Goal: Information Seeking & Learning: Learn about a topic

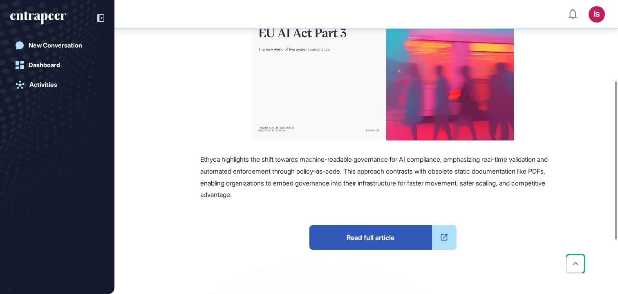
scroll to position [169, 0]
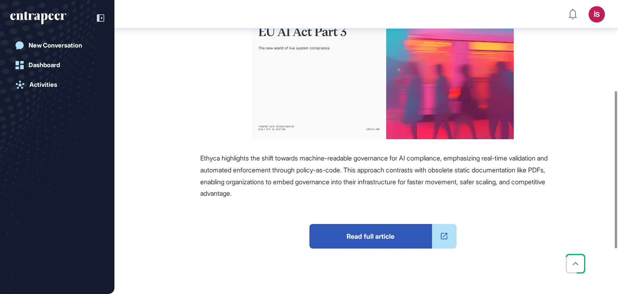
click at [342, 232] on span "Read full article" at bounding box center [370, 236] width 123 height 25
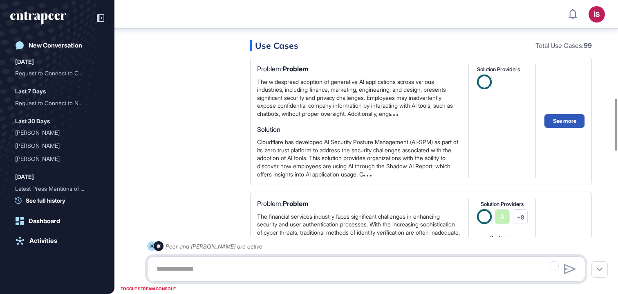
scroll to position [550, 0]
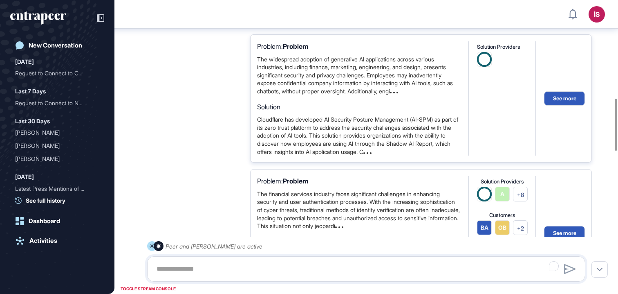
click at [404, 82] on div "The widespread adoption of generative AI applications across various industries…" at bounding box center [358, 75] width 203 height 40
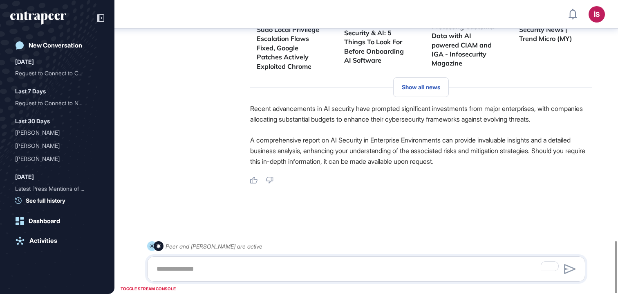
click at [420, 84] on span "Show all news" at bounding box center [421, 87] width 38 height 7
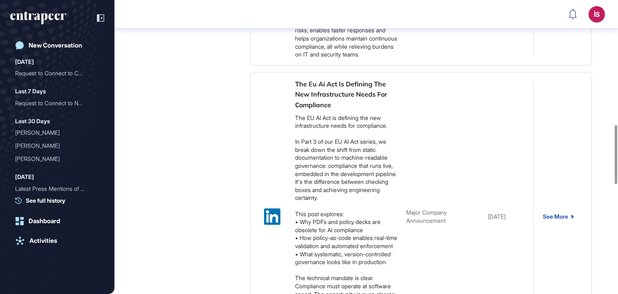
scroll to position [618, 0]
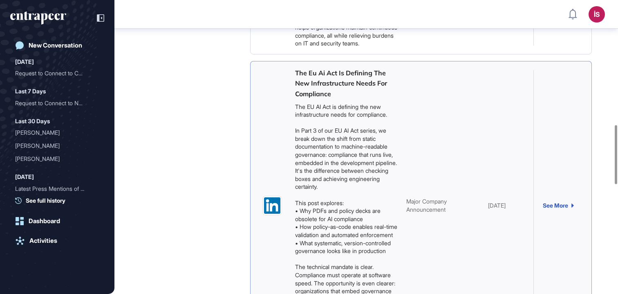
click at [555, 208] on link "See More" at bounding box center [558, 205] width 31 height 7
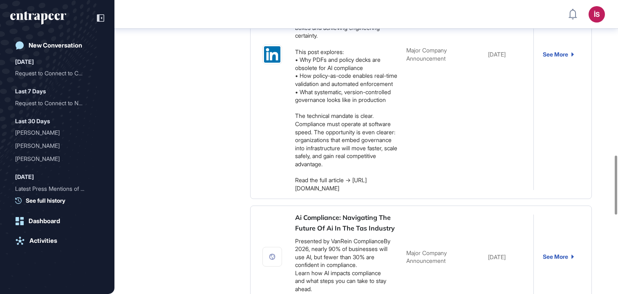
scroll to position [936, 0]
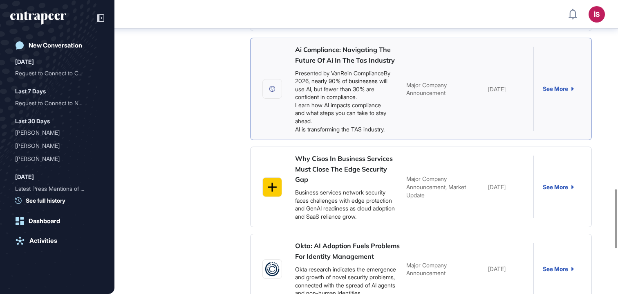
click at [562, 92] on link "See More" at bounding box center [558, 88] width 31 height 7
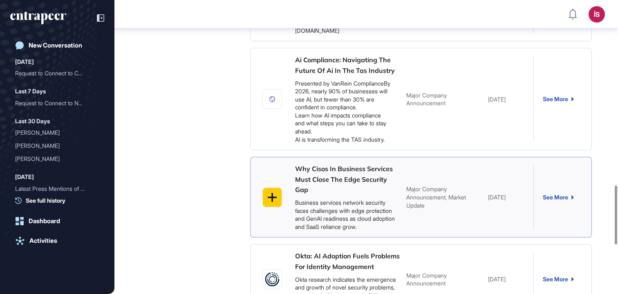
scroll to position [927, 0]
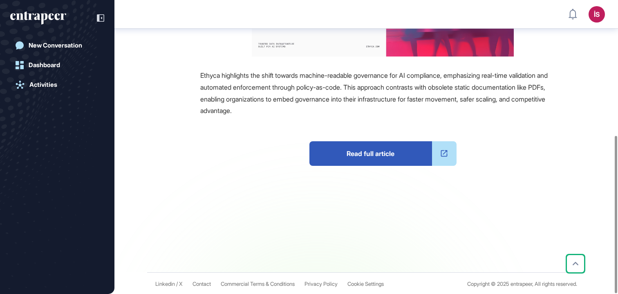
scroll to position [253, 0]
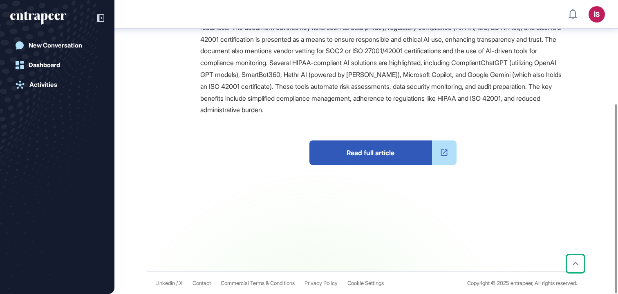
scroll to position [161, 0]
